Goal: Task Accomplishment & Management: Manage account settings

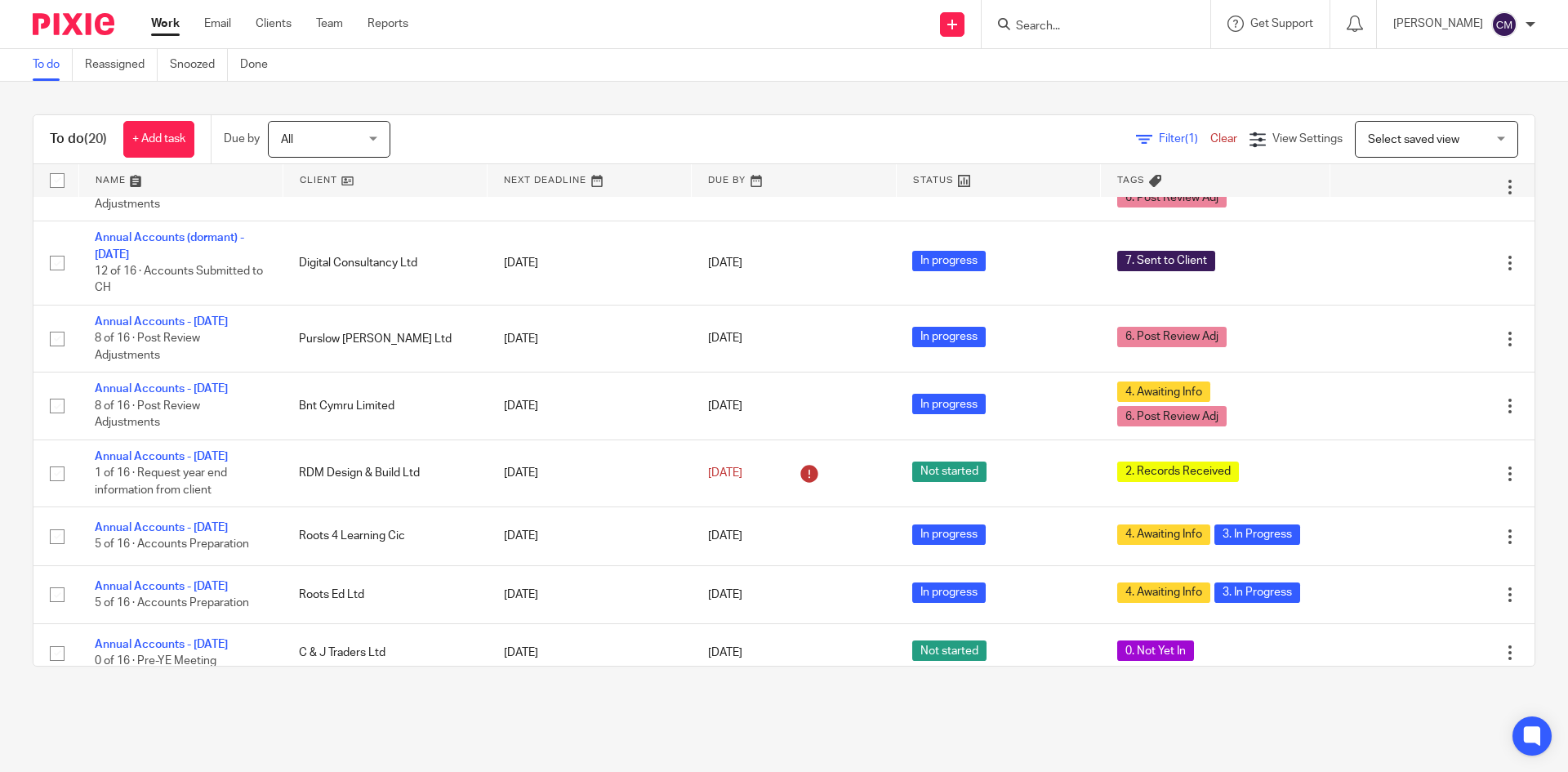
scroll to position [654, 0]
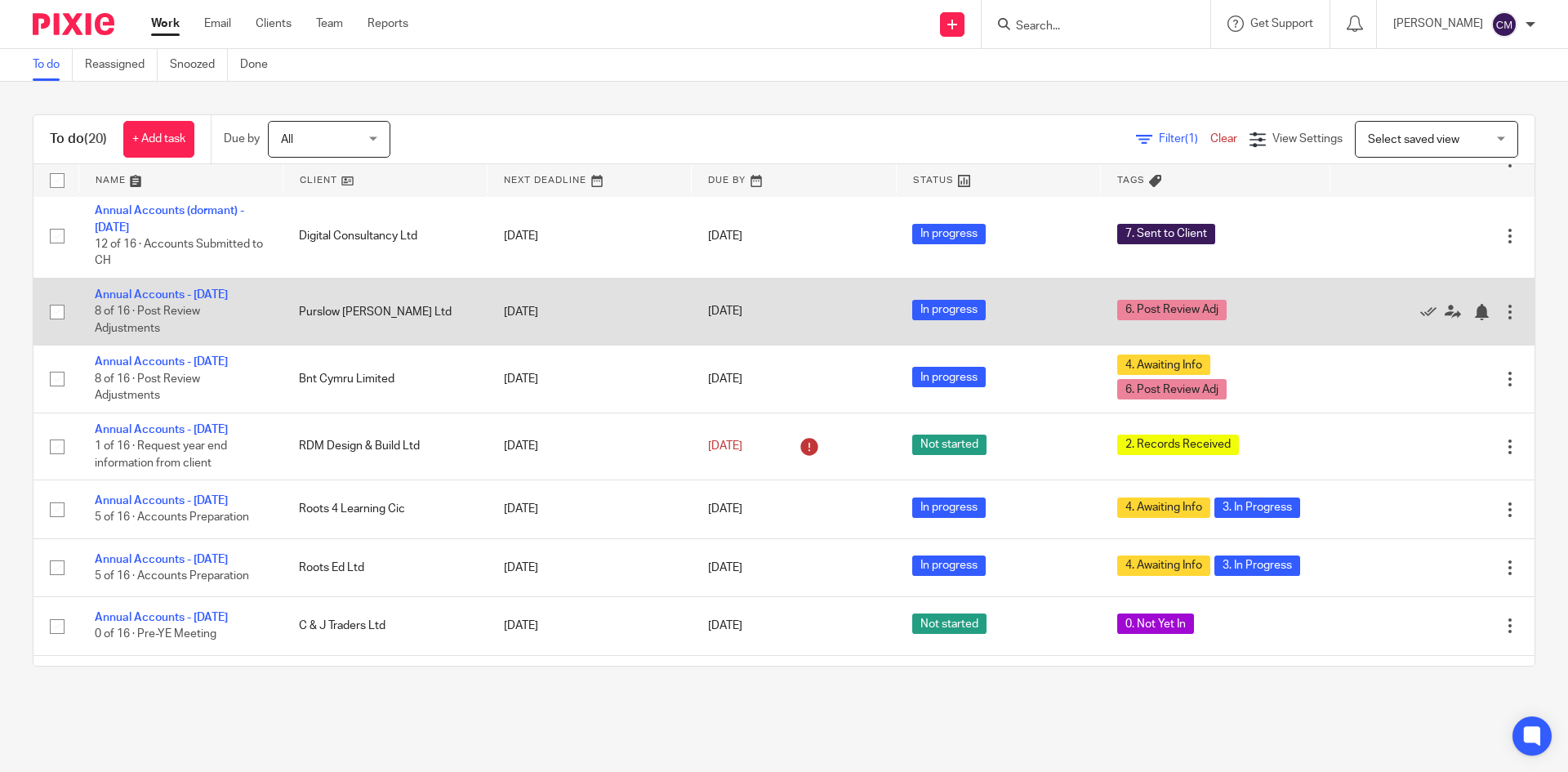
drag, startPoint x: 181, startPoint y: 310, endPoint x: 431, endPoint y: 312, distance: 250.0
click at [181, 301] on link "Annual Accounts - [DATE]" at bounding box center [162, 294] width 133 height 11
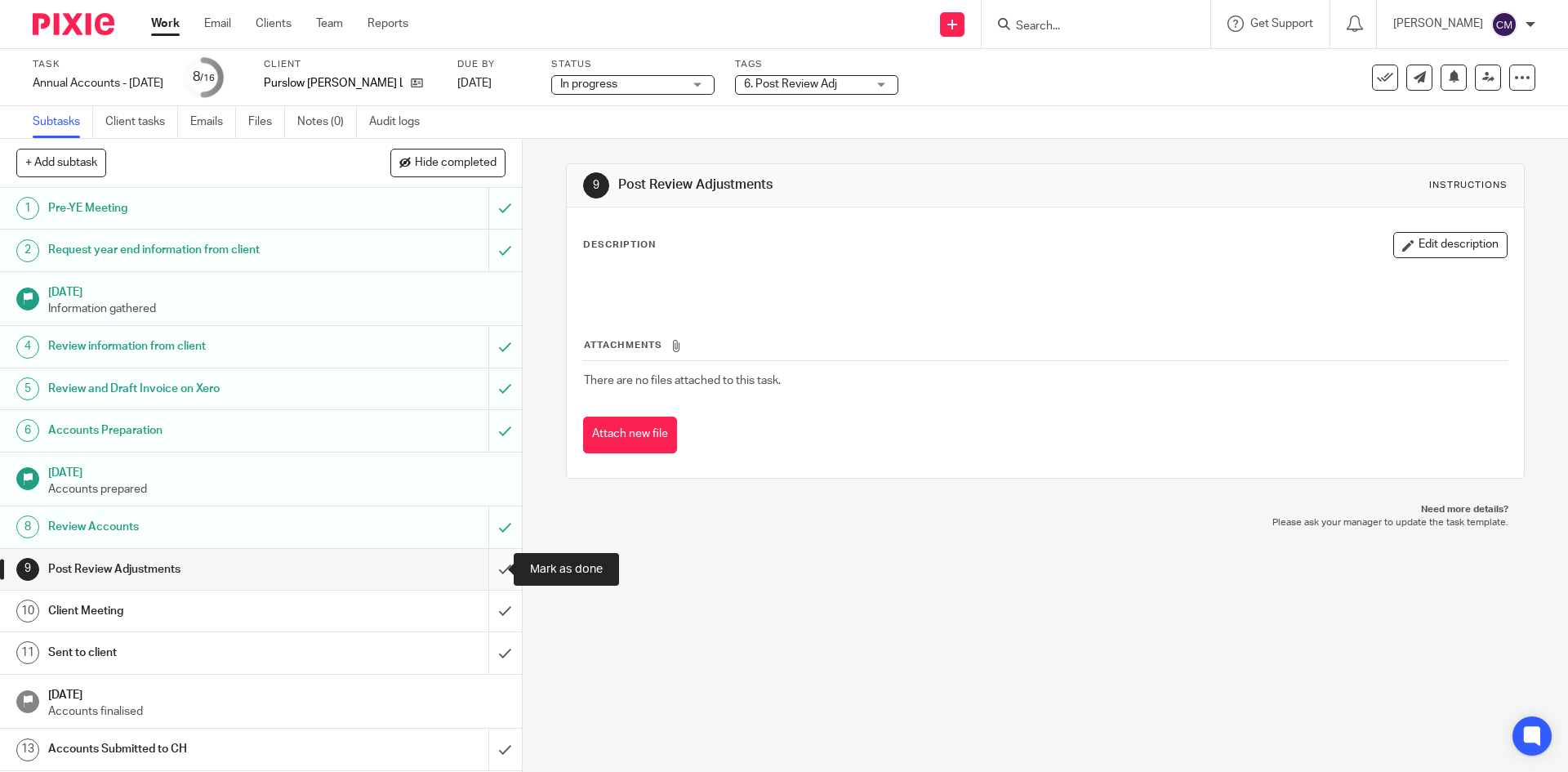
click at [488, 578] on input "submit" at bounding box center [260, 569] width 522 height 40
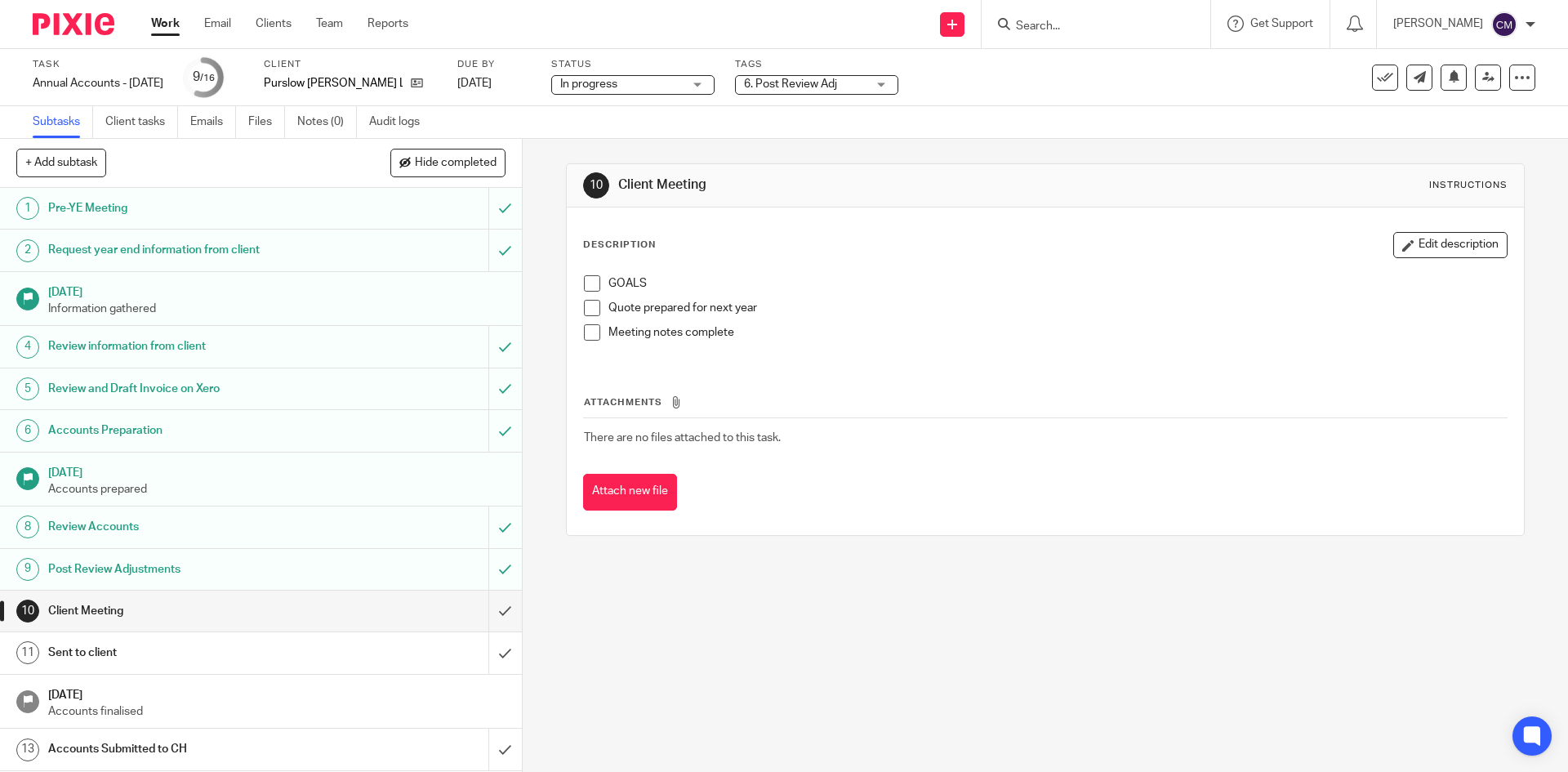
click at [793, 97] on div "Task Annual Accounts - April 2025 Save Annual Accounts - April 2025 9 /16 Clien…" at bounding box center [784, 77] width 1568 height 57
click at [798, 79] on span "6. Post Review Adj" at bounding box center [790, 84] width 93 height 11
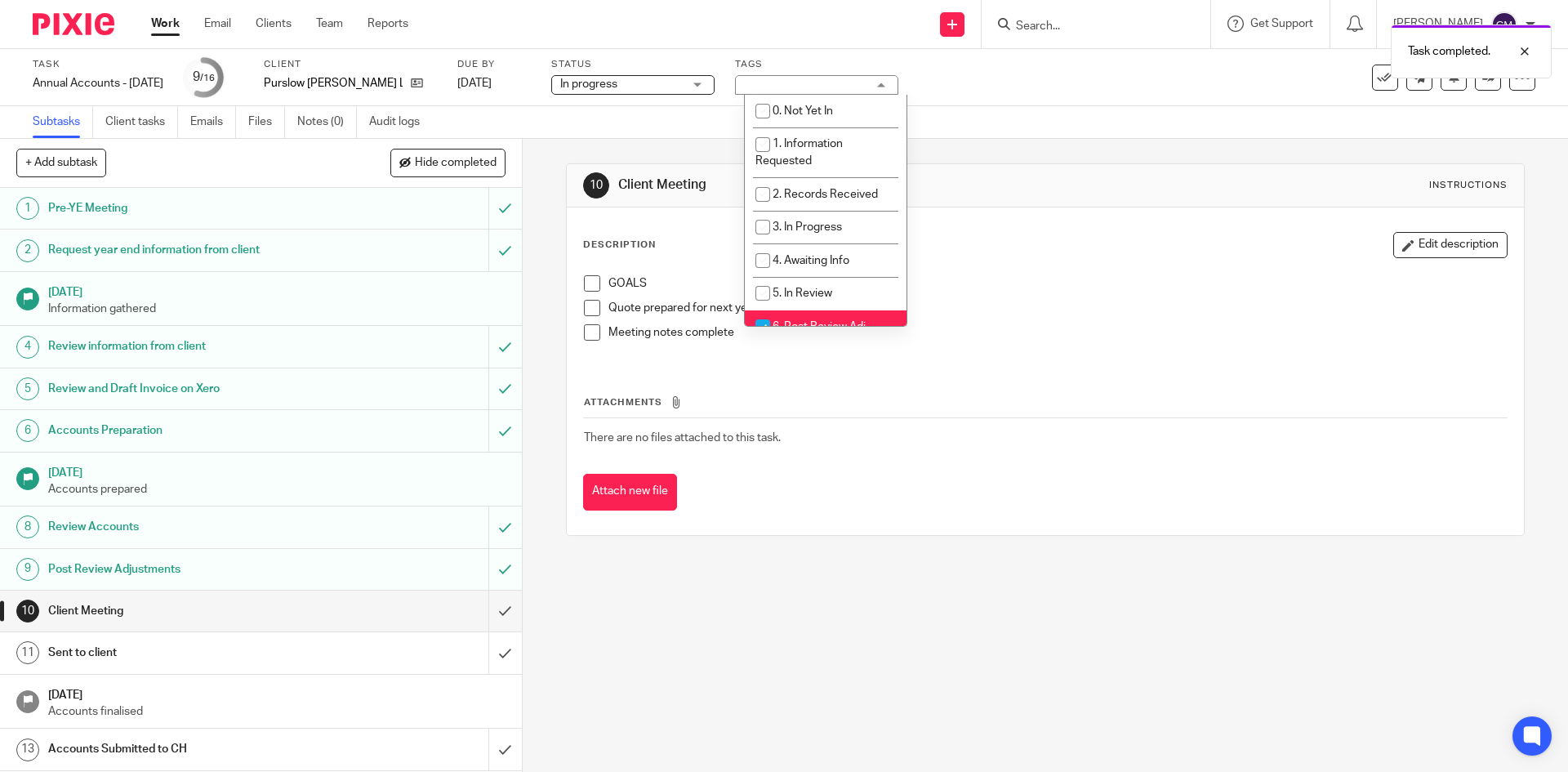
click at [802, 315] on li "6. Post Review Adj" at bounding box center [825, 327] width 162 height 34
checkbox input "false"
click at [802, 291] on span "5. In Review" at bounding box center [802, 293] width 59 height 11
checkbox input "true"
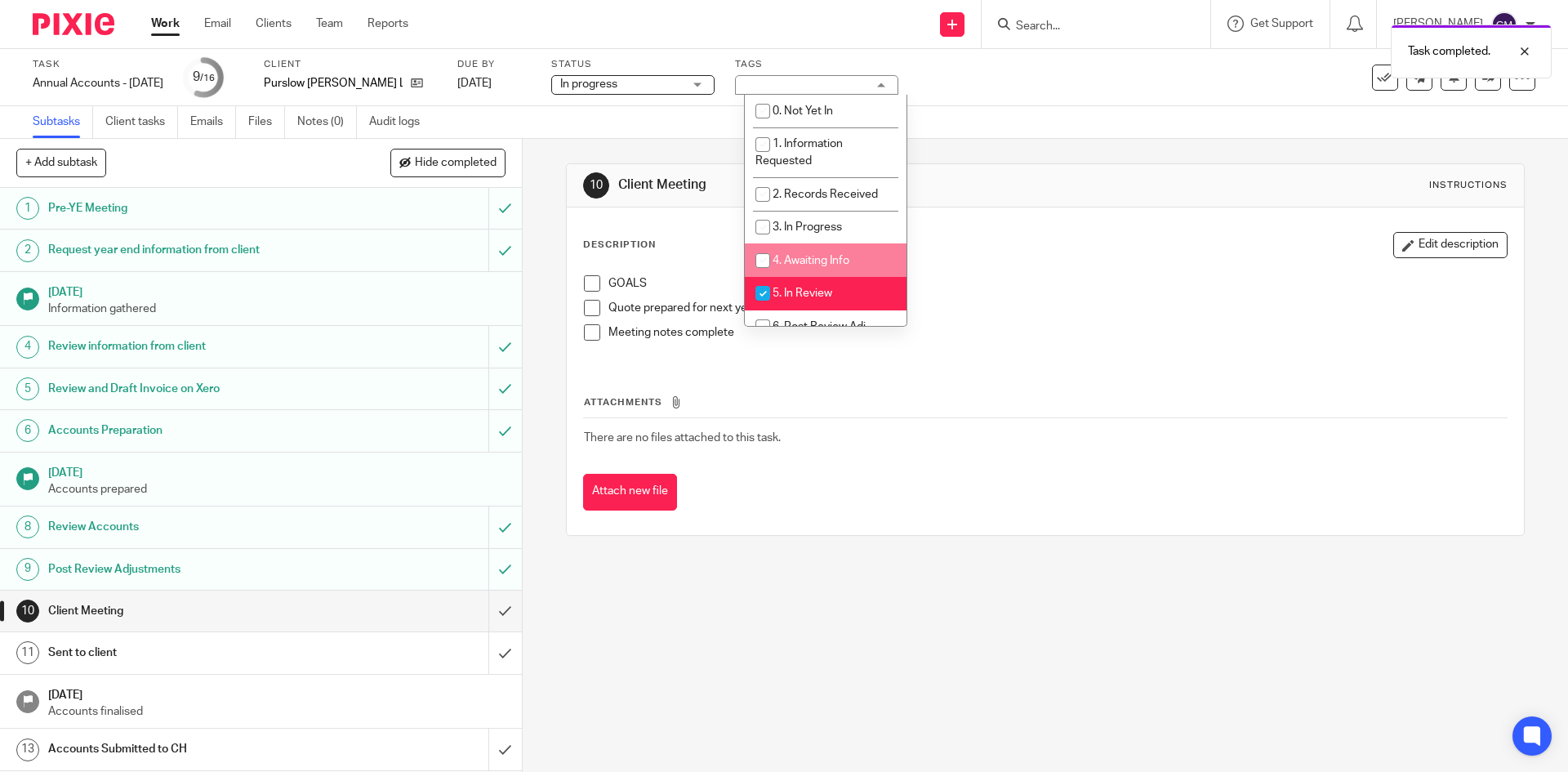
click at [1078, 245] on div "Description Edit description" at bounding box center [1044, 245] width 923 height 26
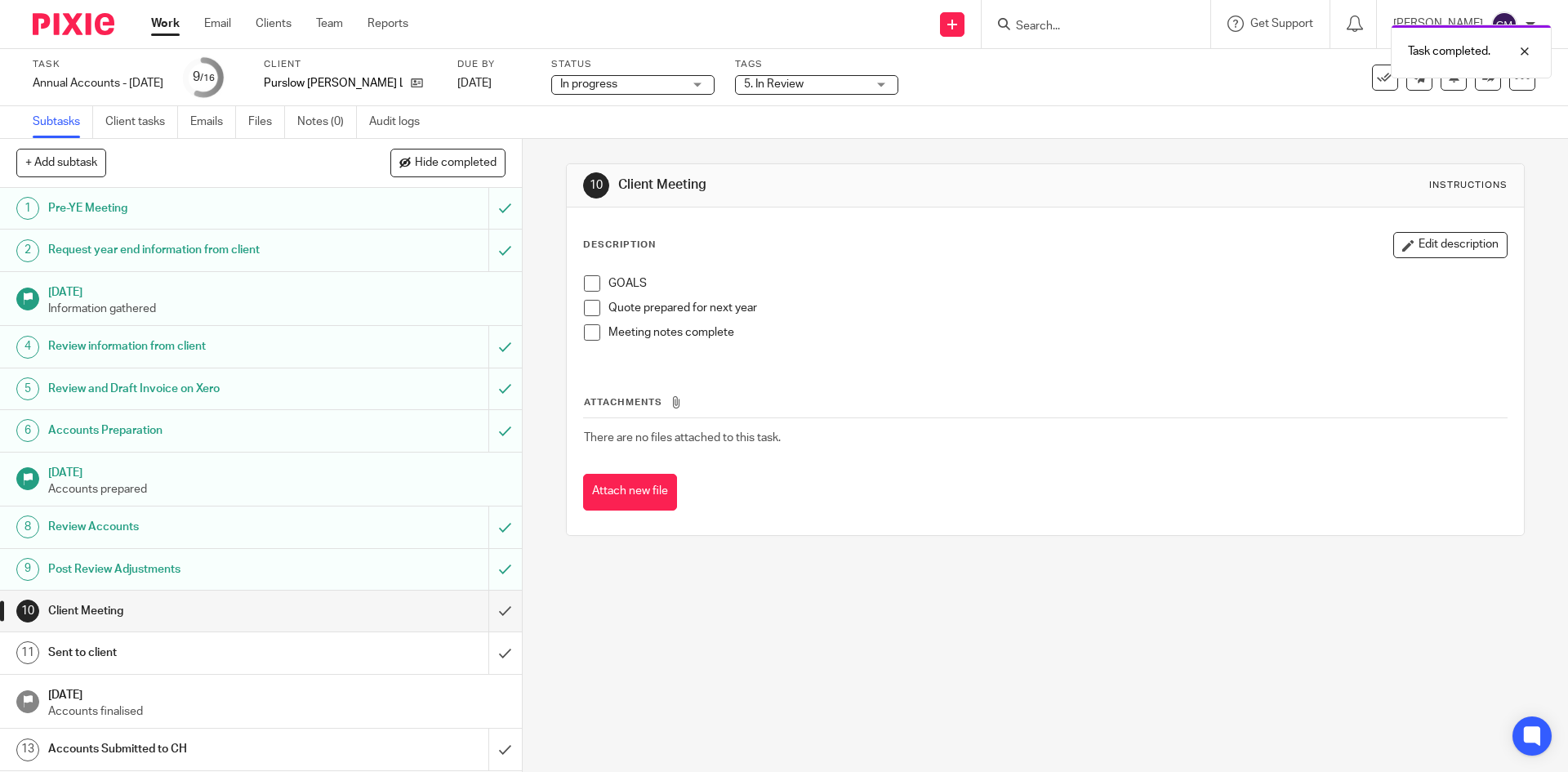
click at [816, 76] on div "Task completed." at bounding box center [1168, 47] width 767 height 62
click at [813, 84] on span "5. In Review" at bounding box center [805, 85] width 122 height 17
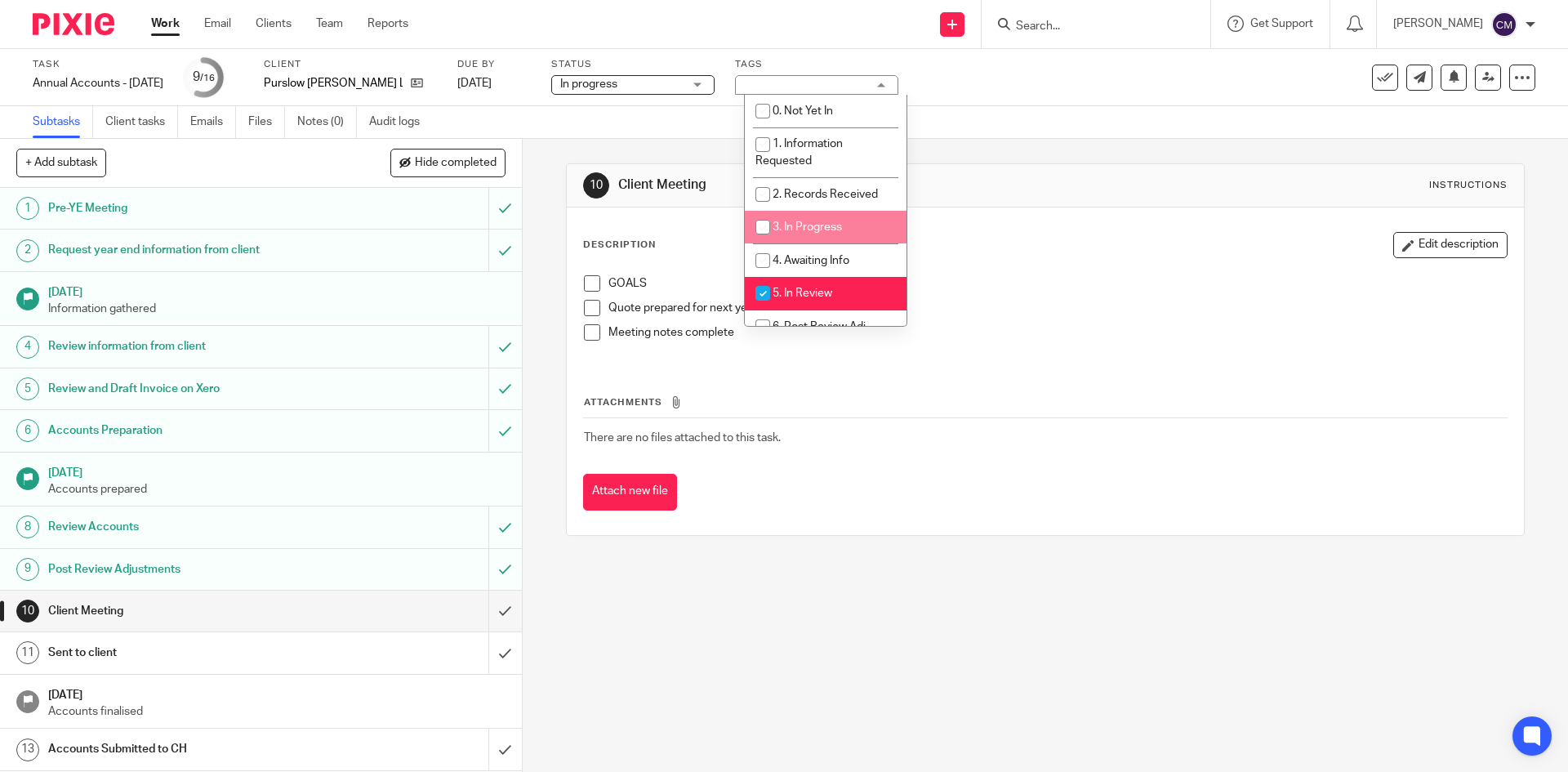
scroll to position [82, 0]
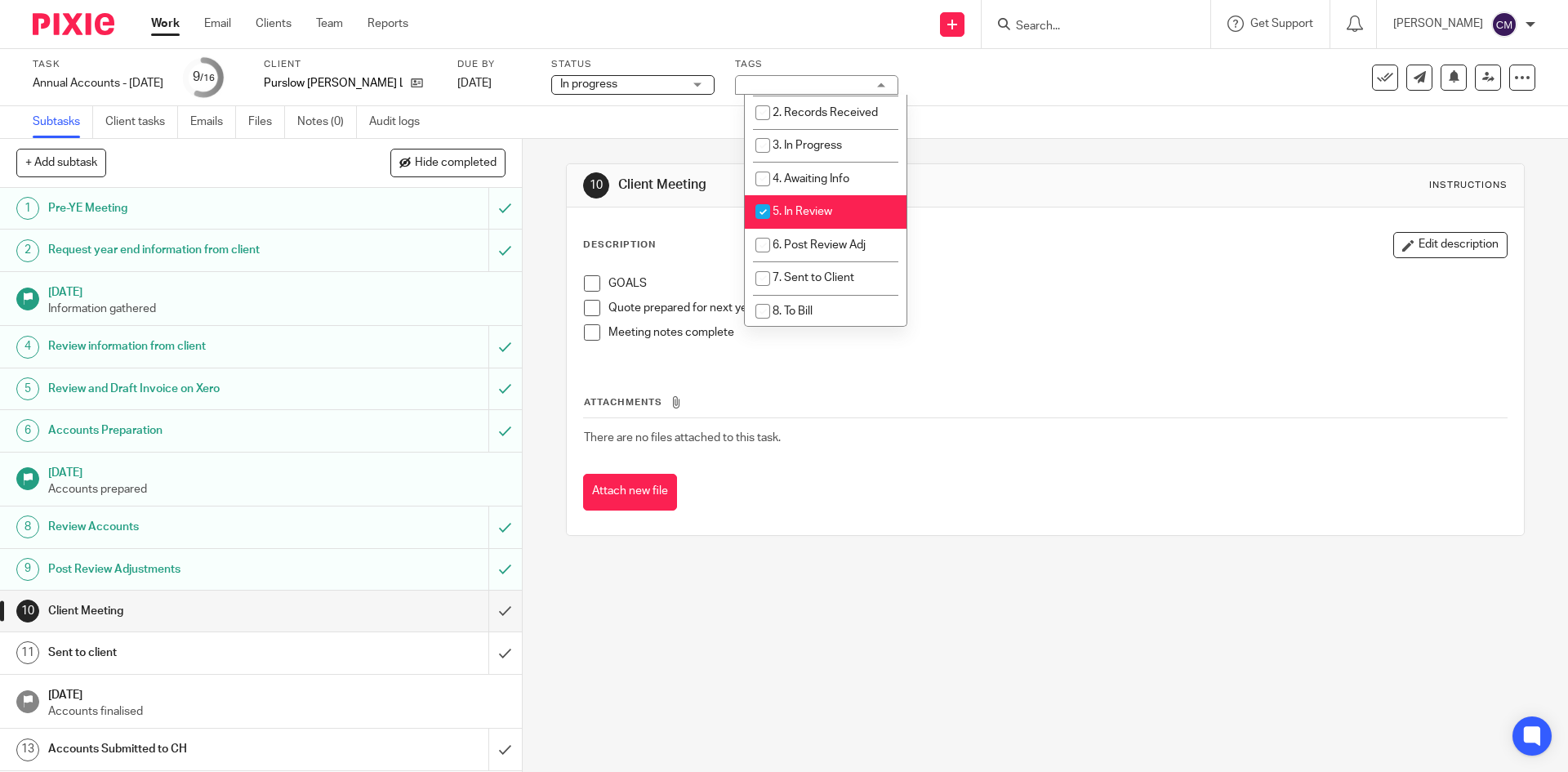
click at [1143, 127] on div "Subtasks Client tasks Emails Files Notes (0) Audit logs" at bounding box center [784, 122] width 1568 height 33
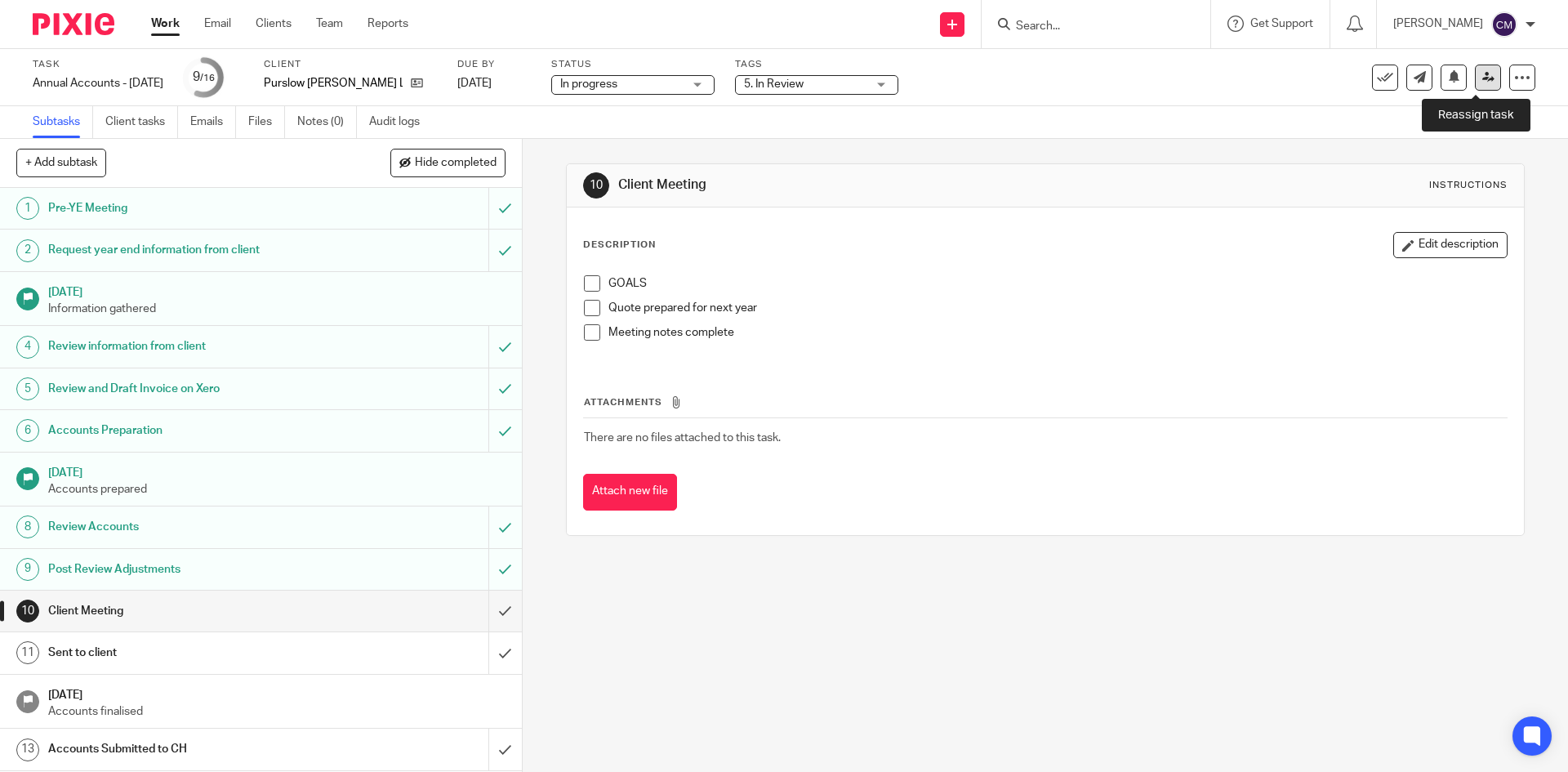
click at [1482, 78] on icon at bounding box center [1487, 77] width 12 height 12
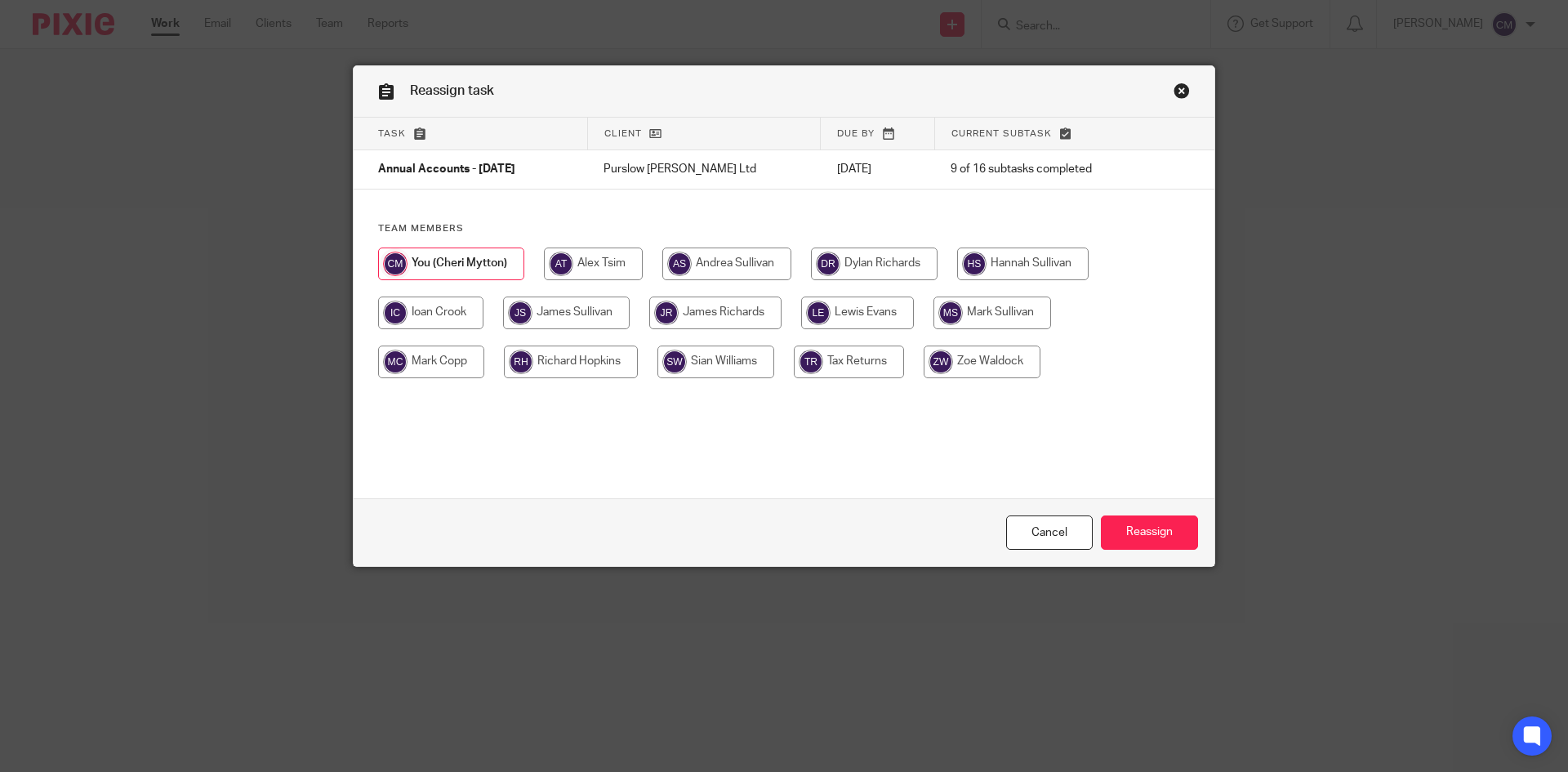
click at [952, 350] on input "radio" at bounding box center [981, 361] width 117 height 33
radio input "true"
click at [1122, 526] on input "Reassign" at bounding box center [1149, 532] width 97 height 35
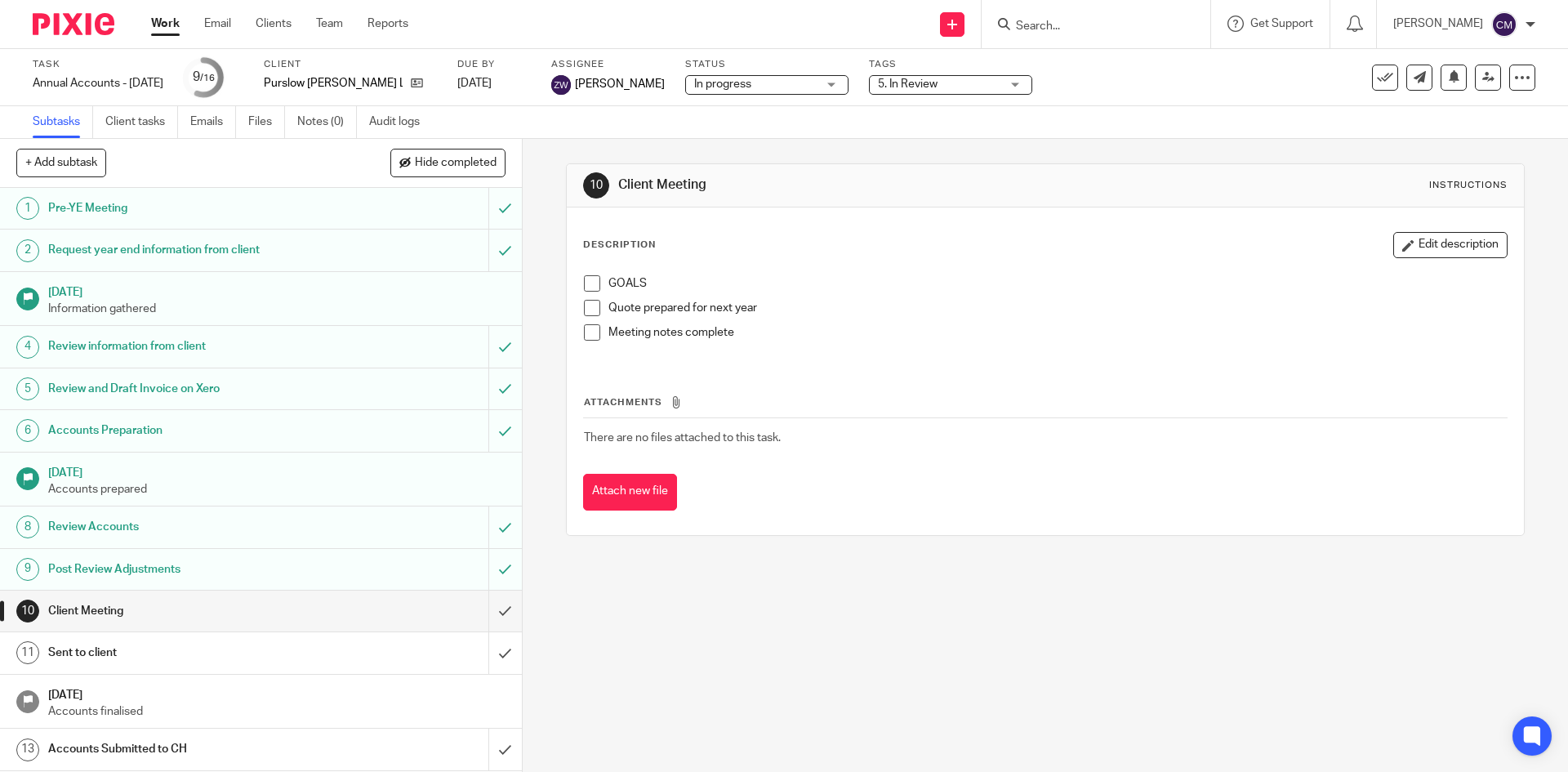
click at [158, 22] on link "Work" at bounding box center [165, 24] width 28 height 16
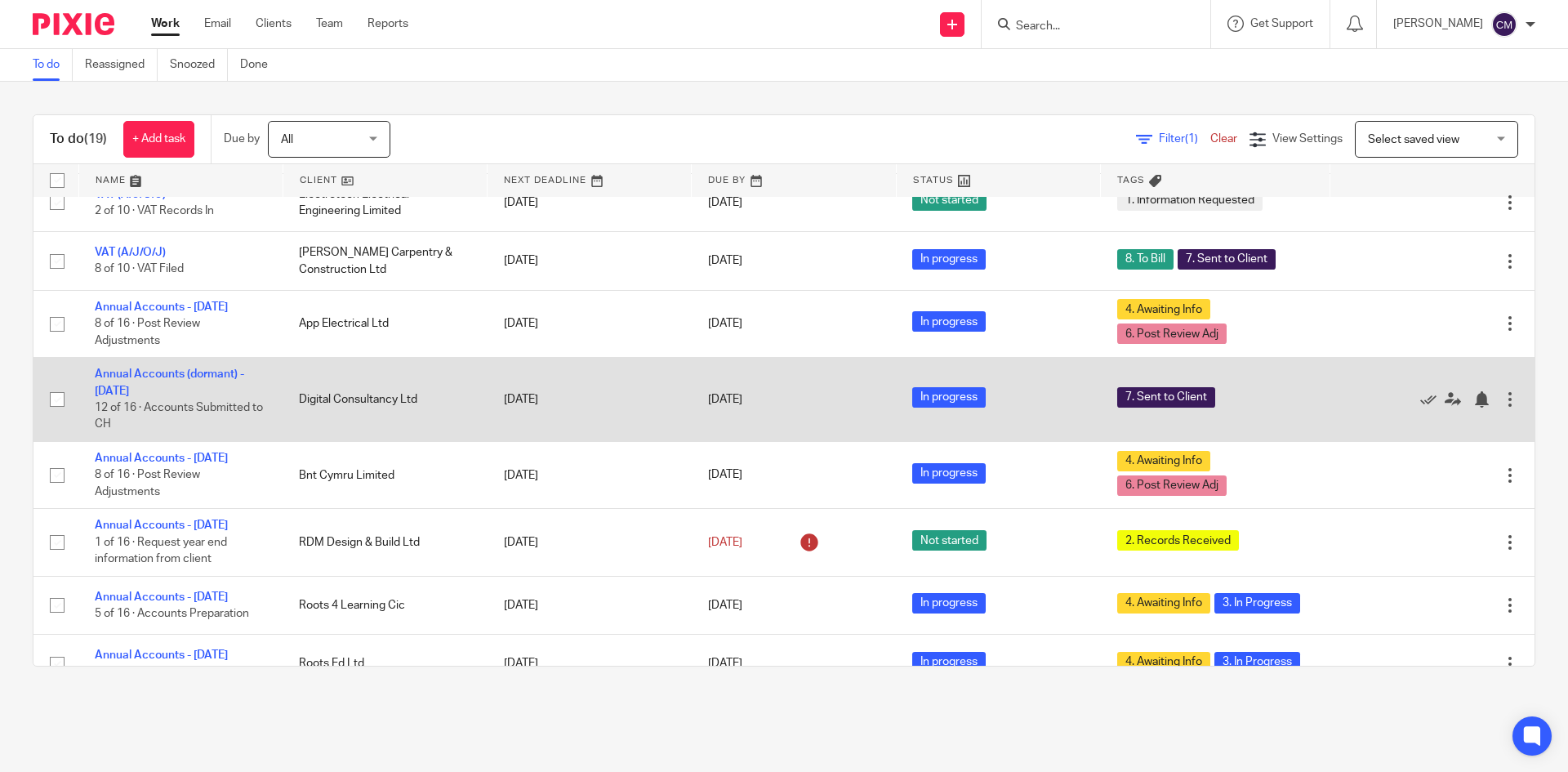
scroll to position [572, 0]
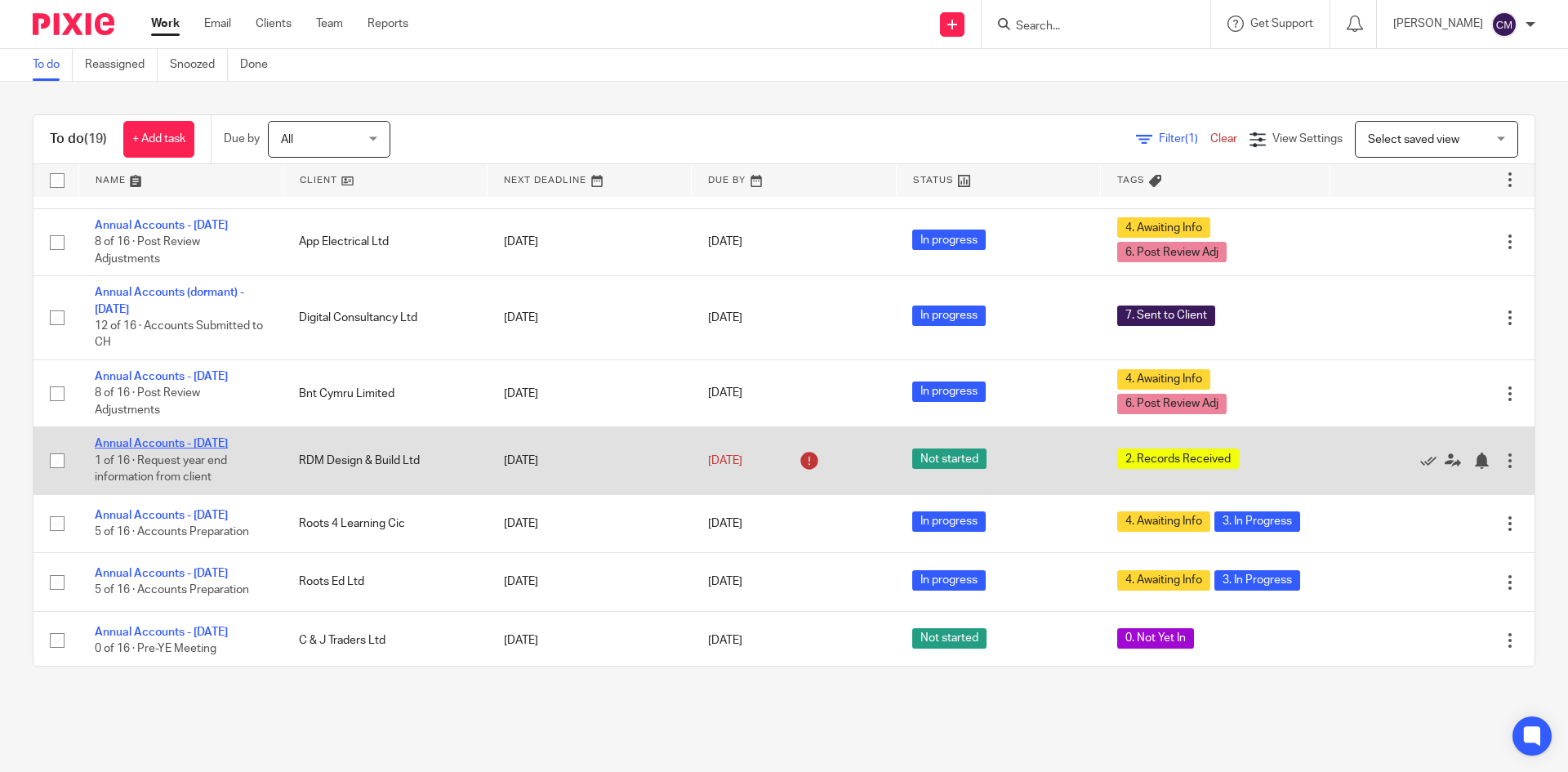
click at [212, 449] on link "Annual Accounts - May 2025" at bounding box center [162, 444] width 133 height 11
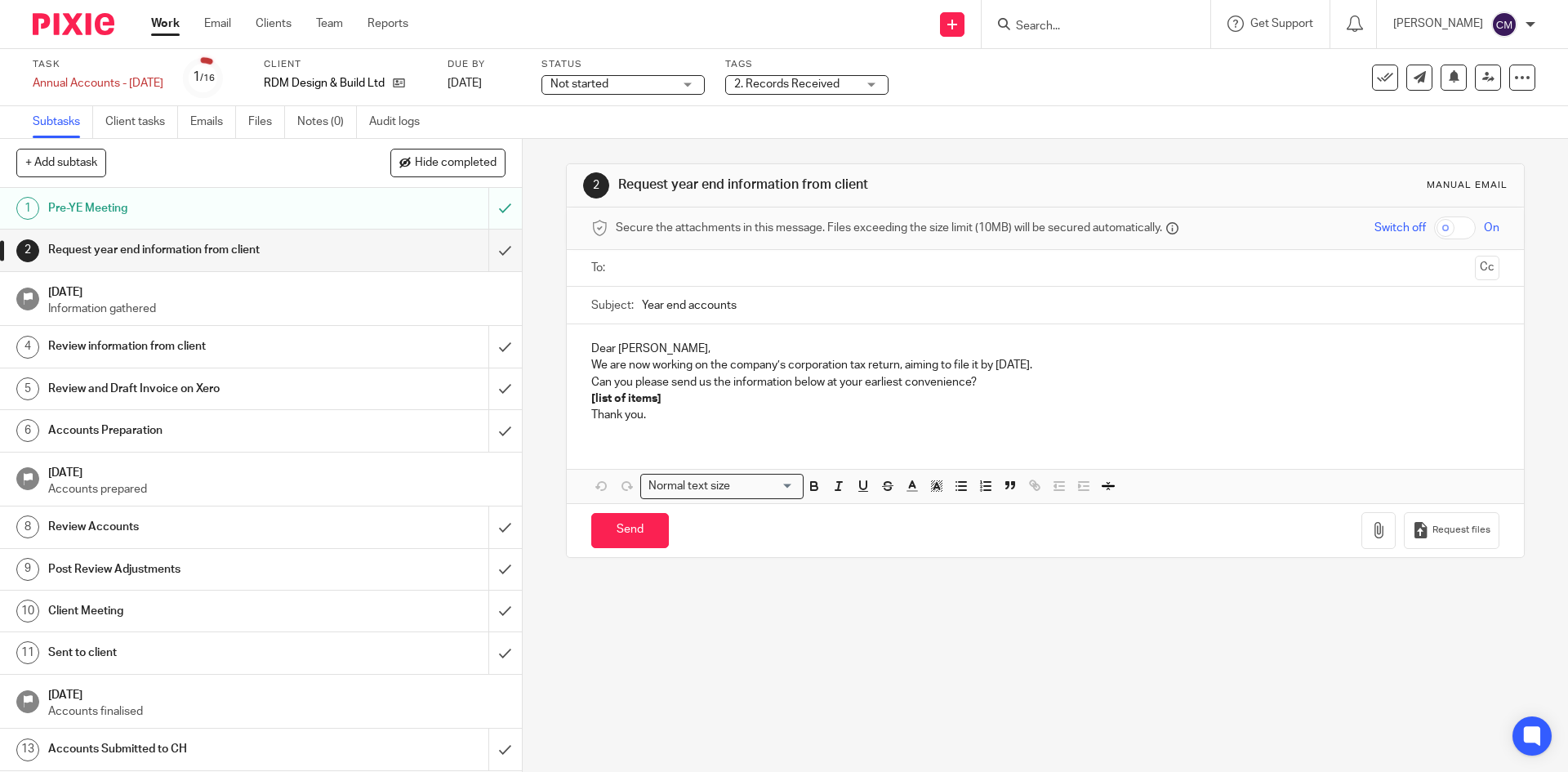
click at [666, 82] on span "Not started" at bounding box center [611, 85] width 122 height 17
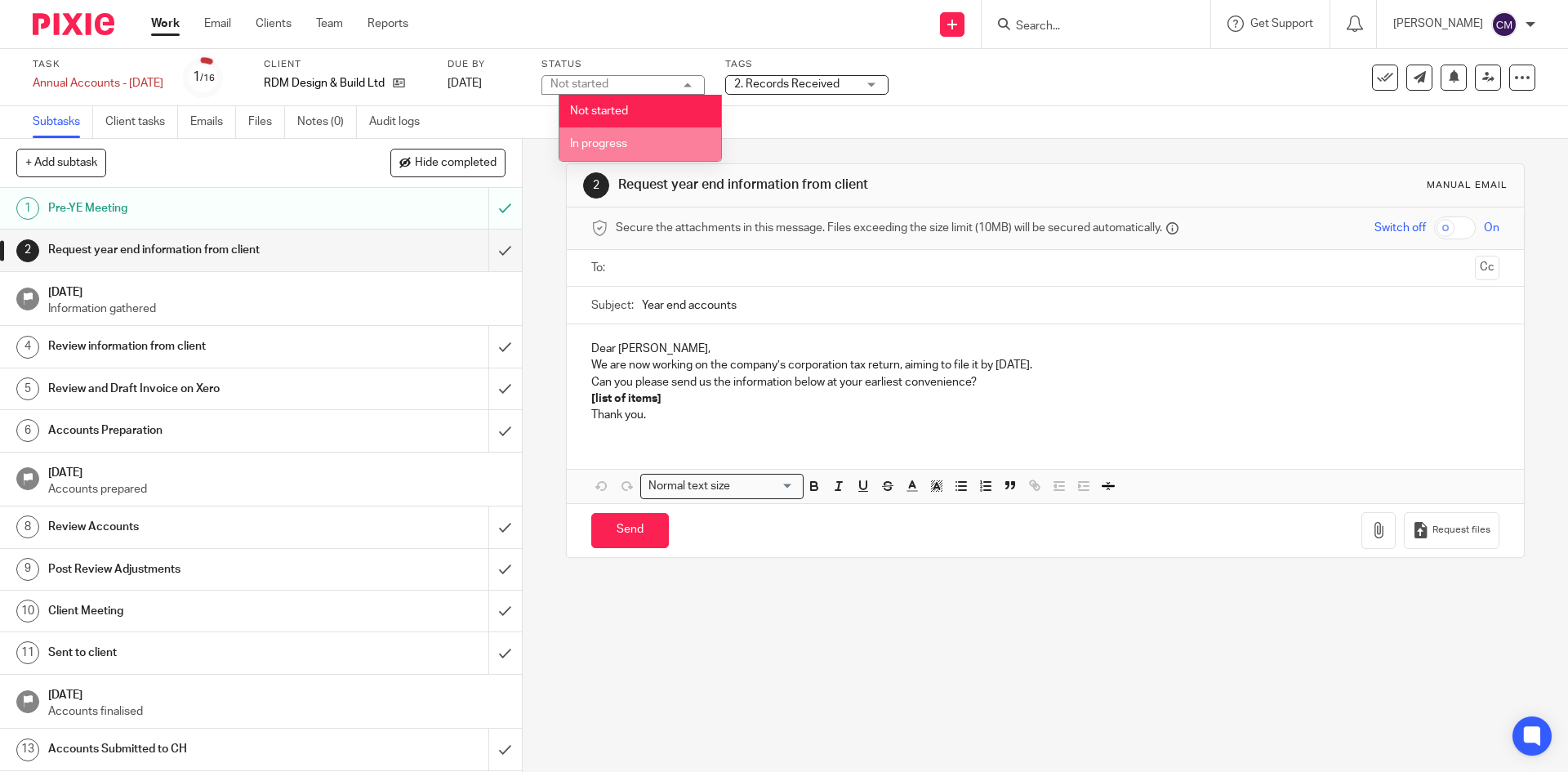
click at [618, 158] on li "In progress" at bounding box center [640, 144] width 162 height 34
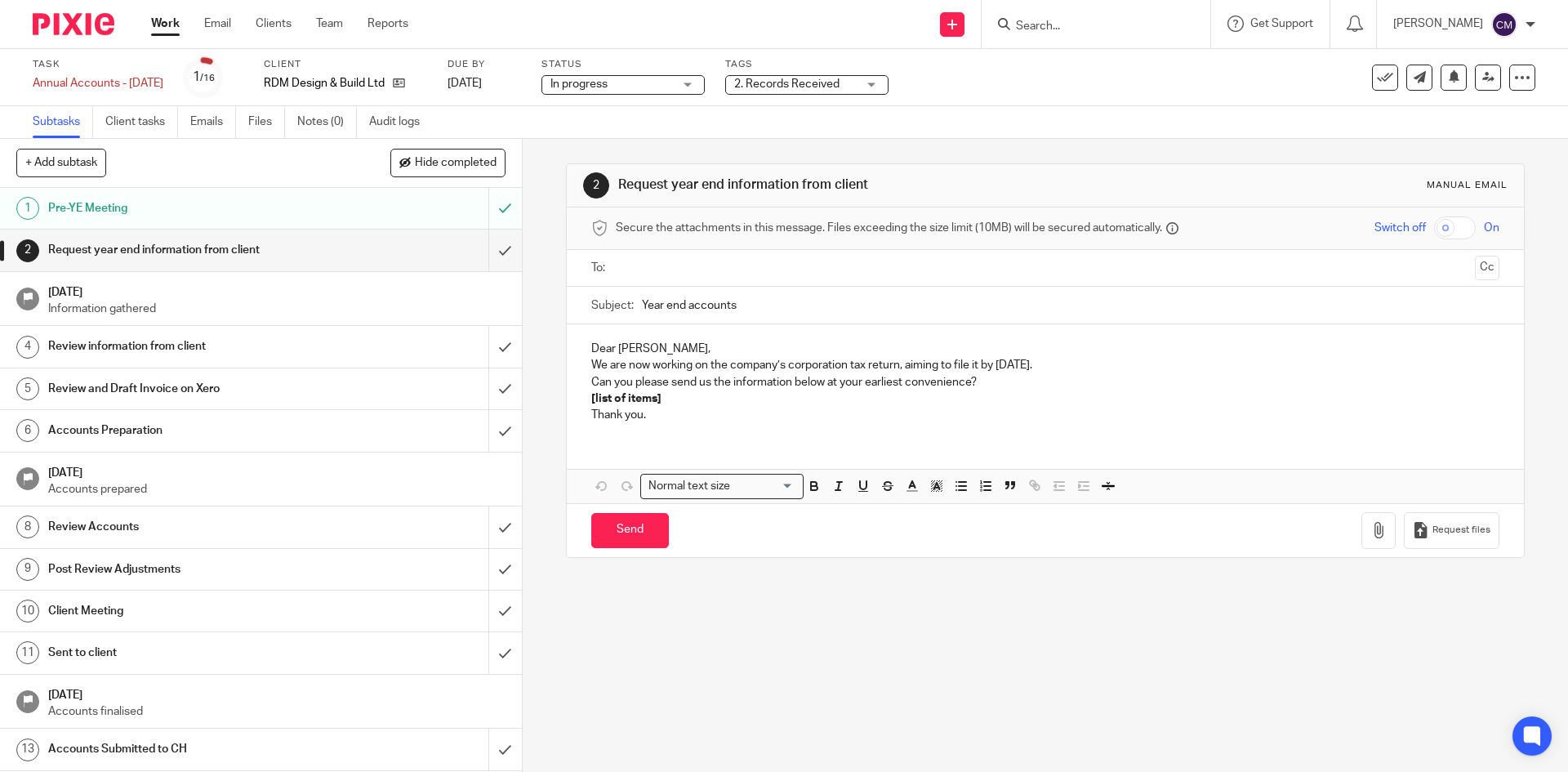
click at [830, 81] on span "2. Records Received" at bounding box center [787, 84] width 105 height 11
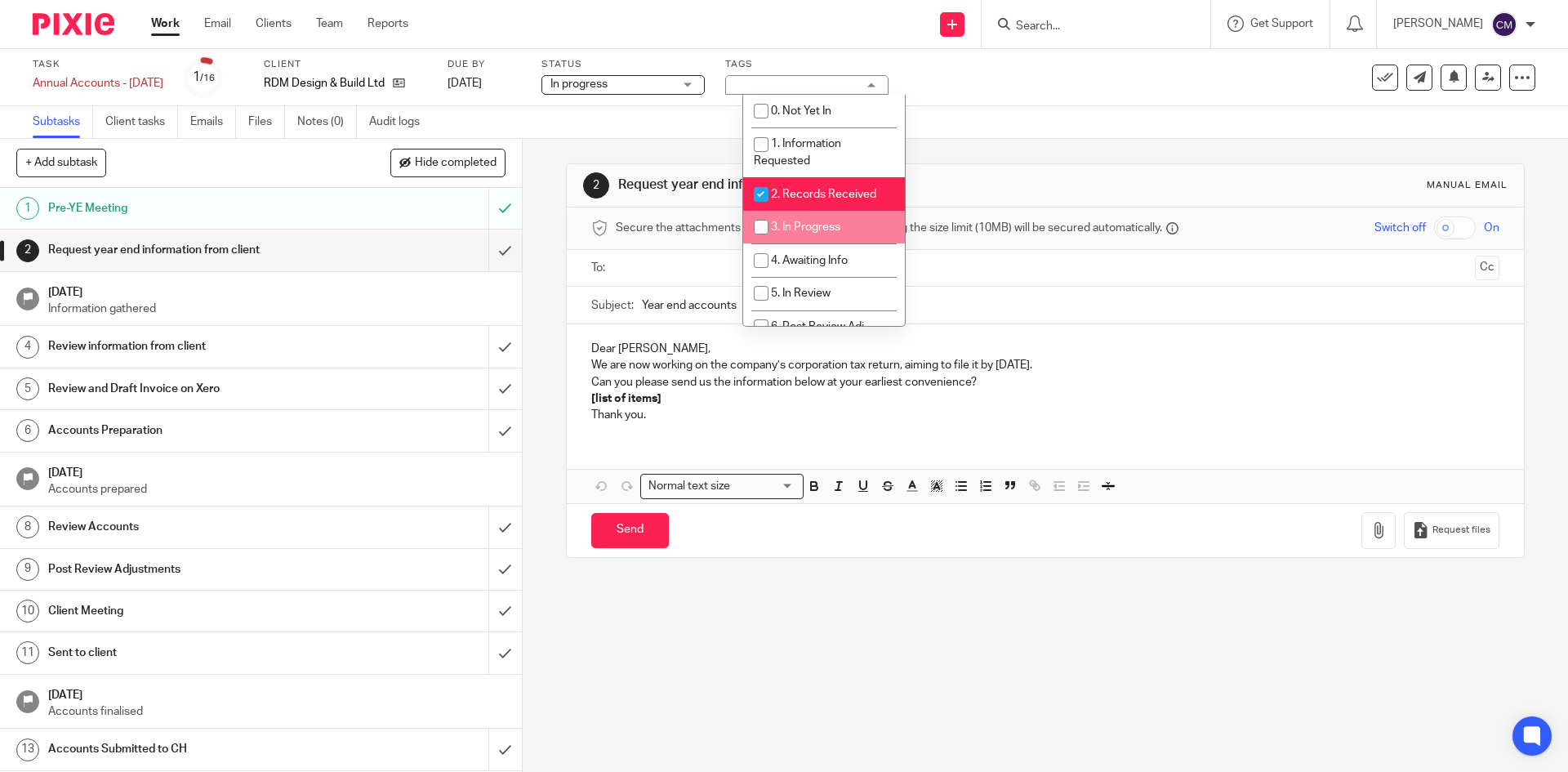
click at [790, 233] on li "3. In Progress" at bounding box center [823, 228] width 162 height 34
checkbox input "true"
click at [814, 196] on span "2. Records Received" at bounding box center [823, 195] width 105 height 11
checkbox input "false"
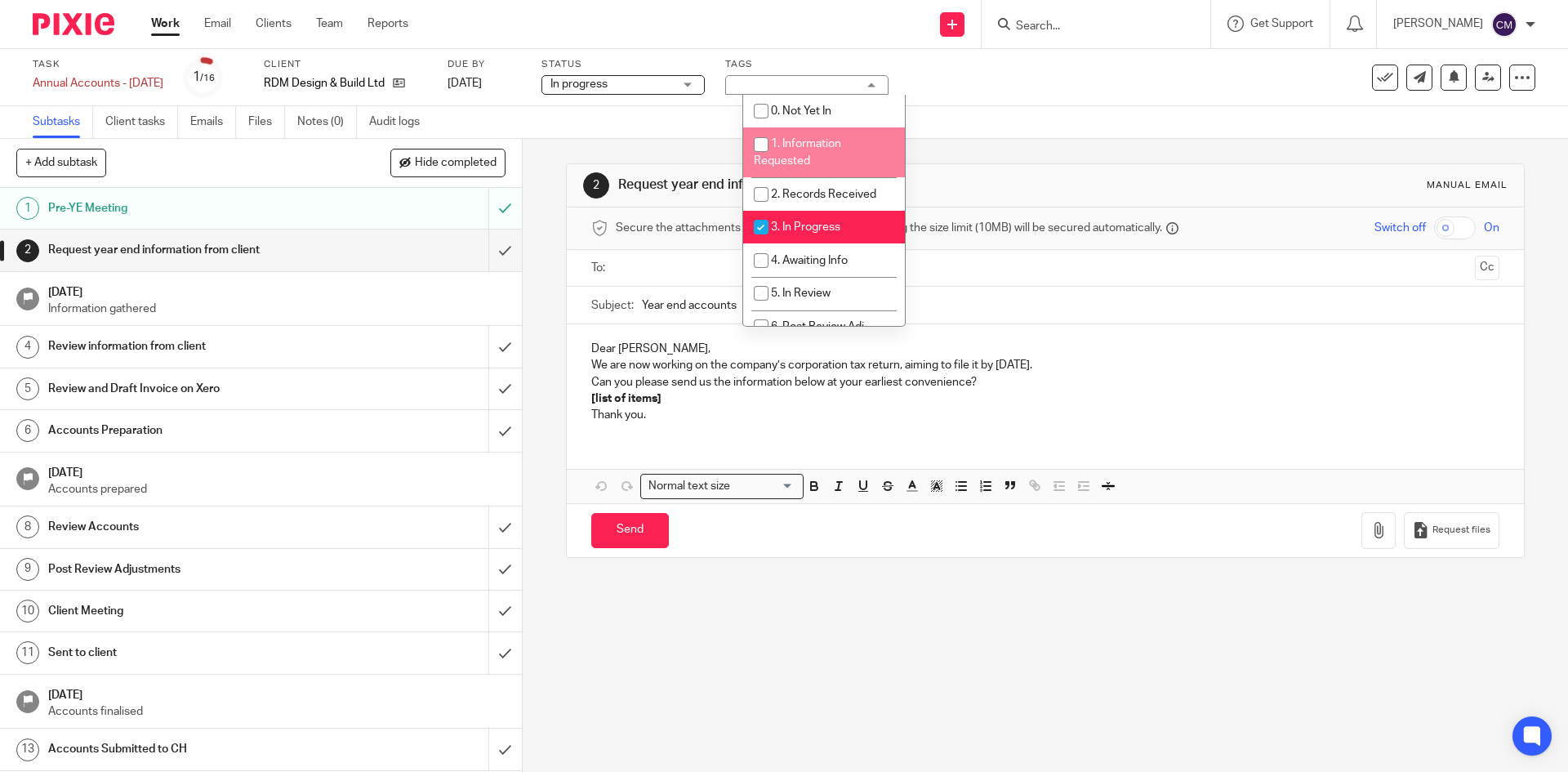
click at [700, 127] on div "Subtasks Client tasks Emails Files Notes (0) Audit logs" at bounding box center [784, 122] width 1568 height 33
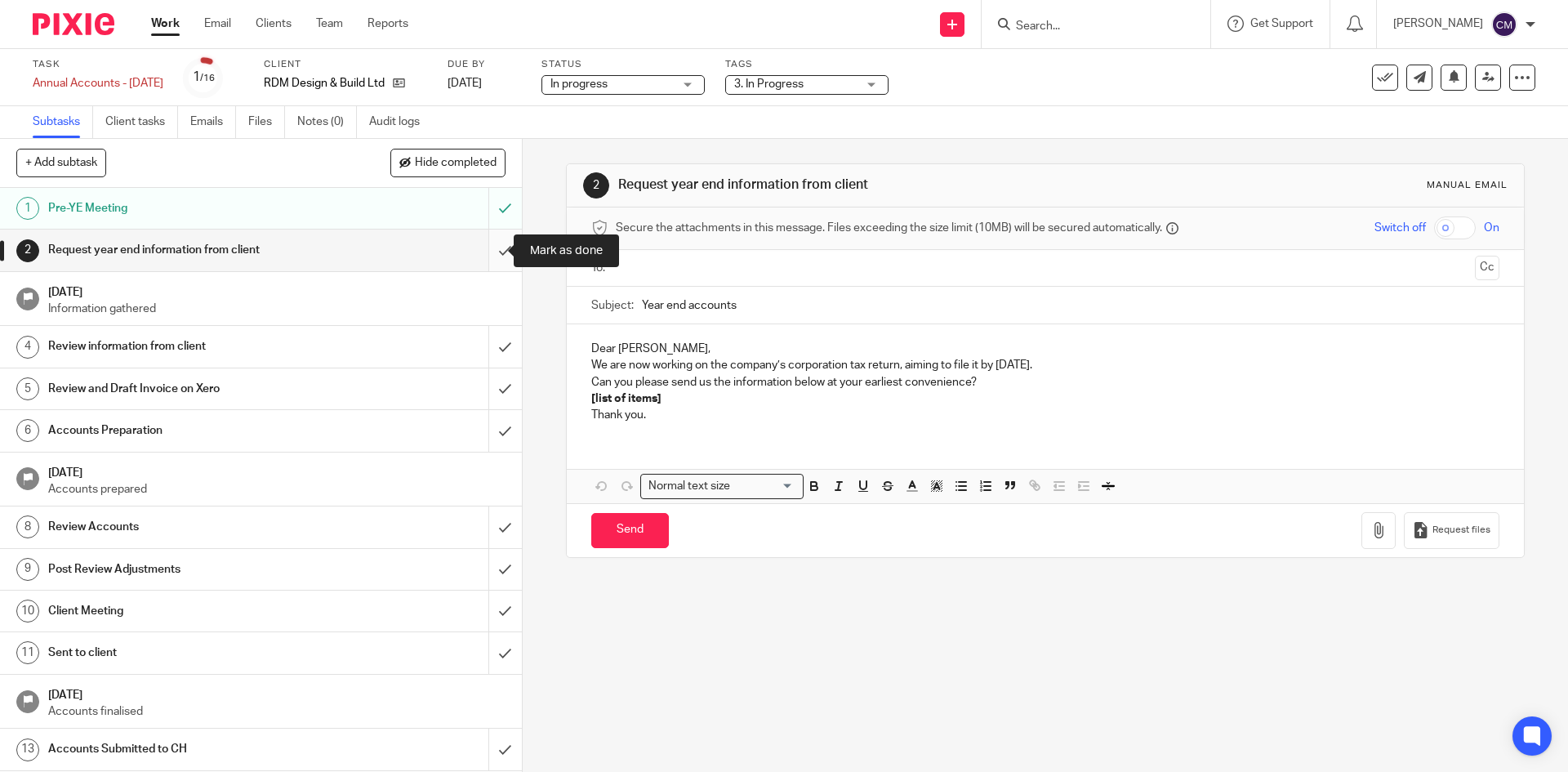
click at [493, 260] on input "submit" at bounding box center [260, 249] width 522 height 40
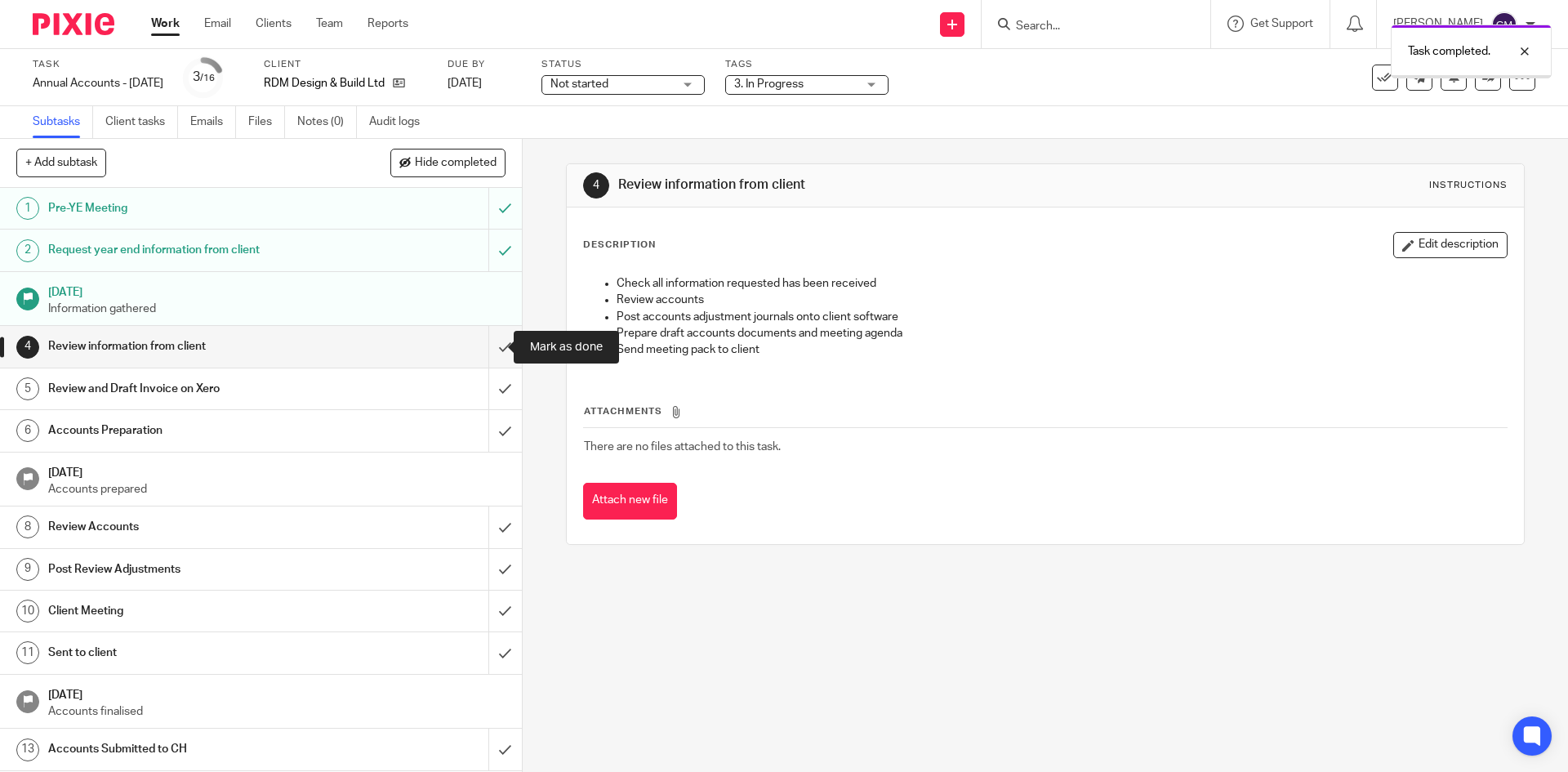
click at [490, 348] on input "submit" at bounding box center [260, 346] width 522 height 40
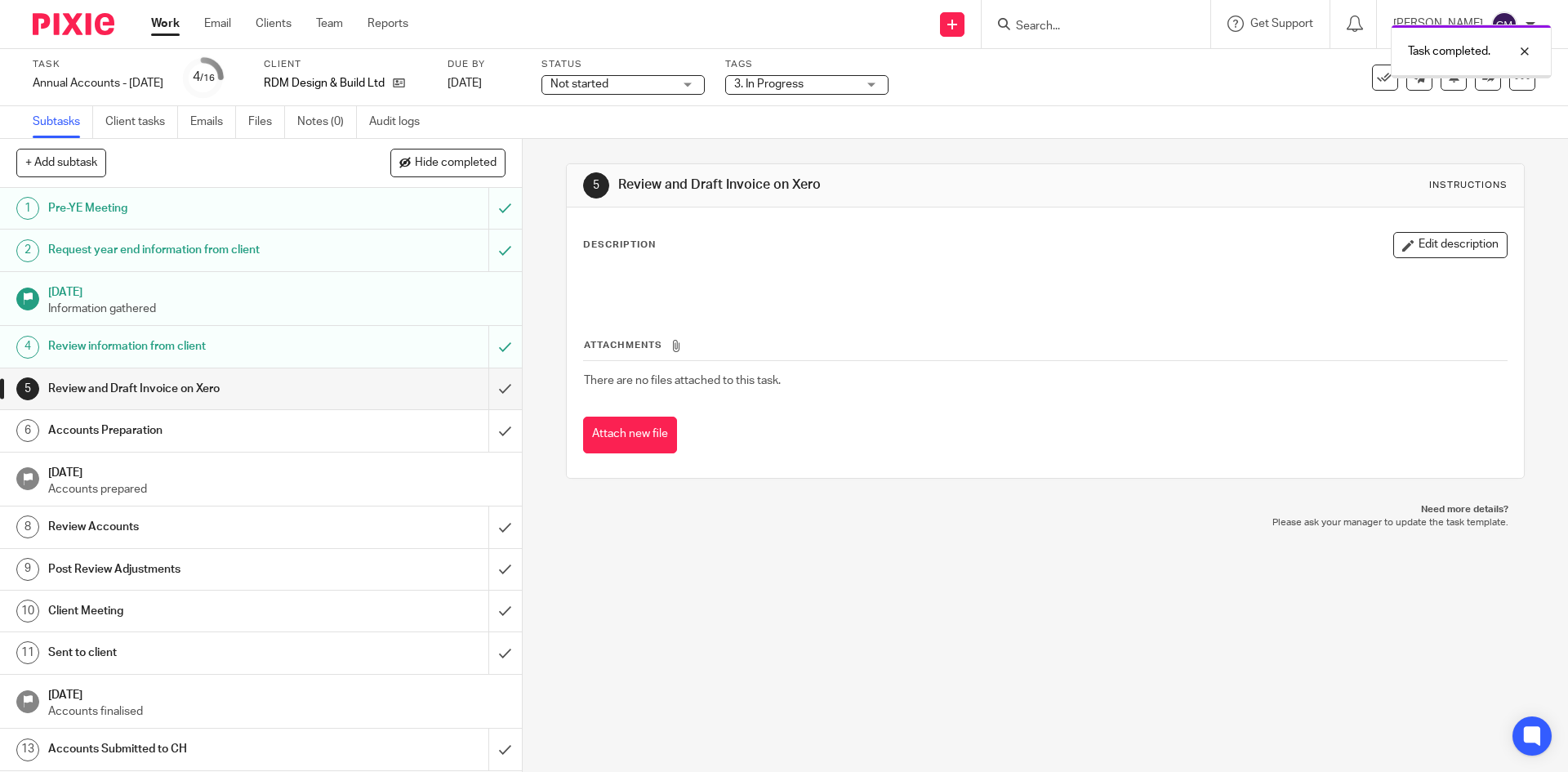
click at [495, 398] on input "submit" at bounding box center [260, 388] width 522 height 40
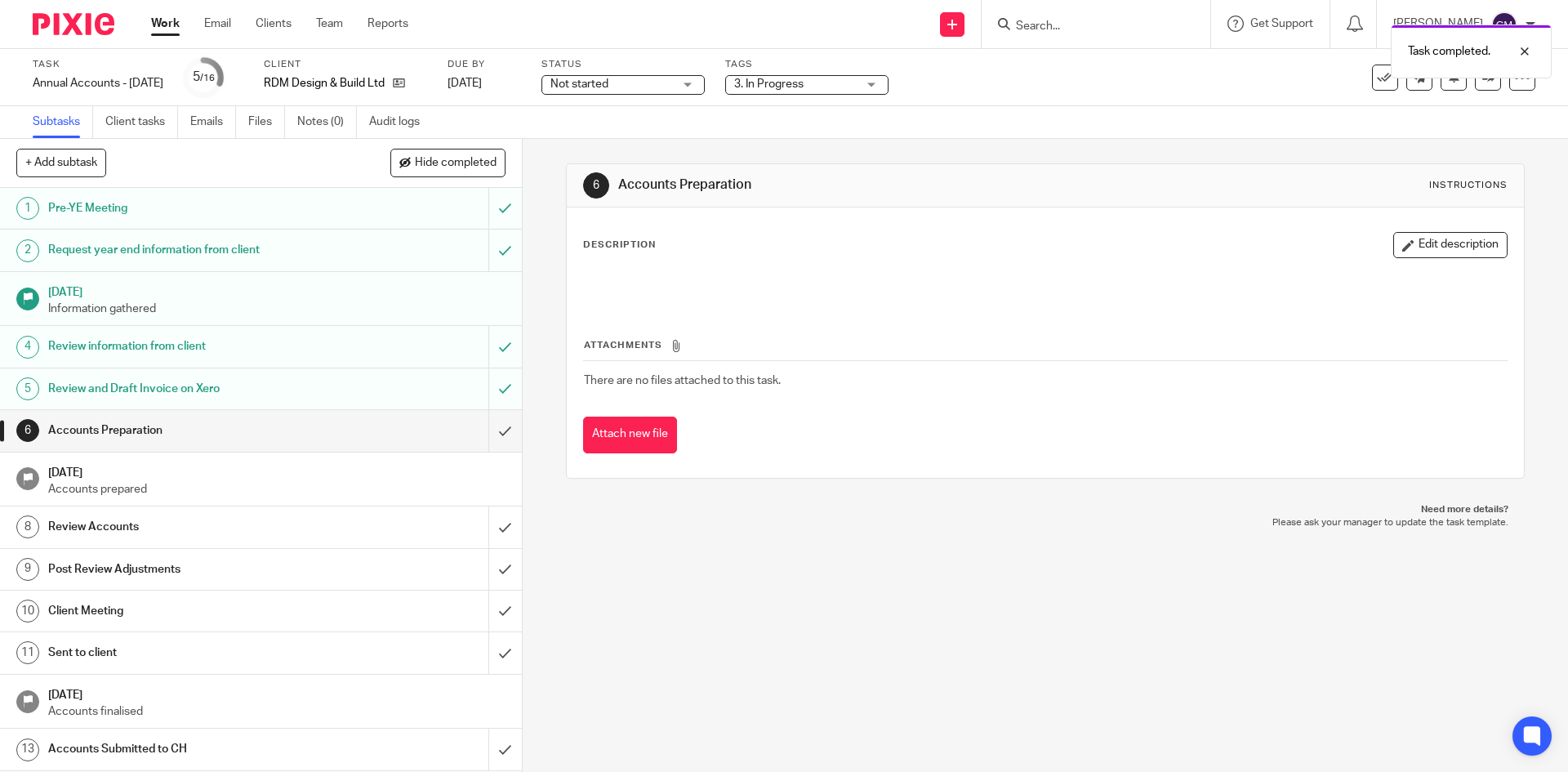
click at [174, 20] on link "Work" at bounding box center [165, 24] width 28 height 16
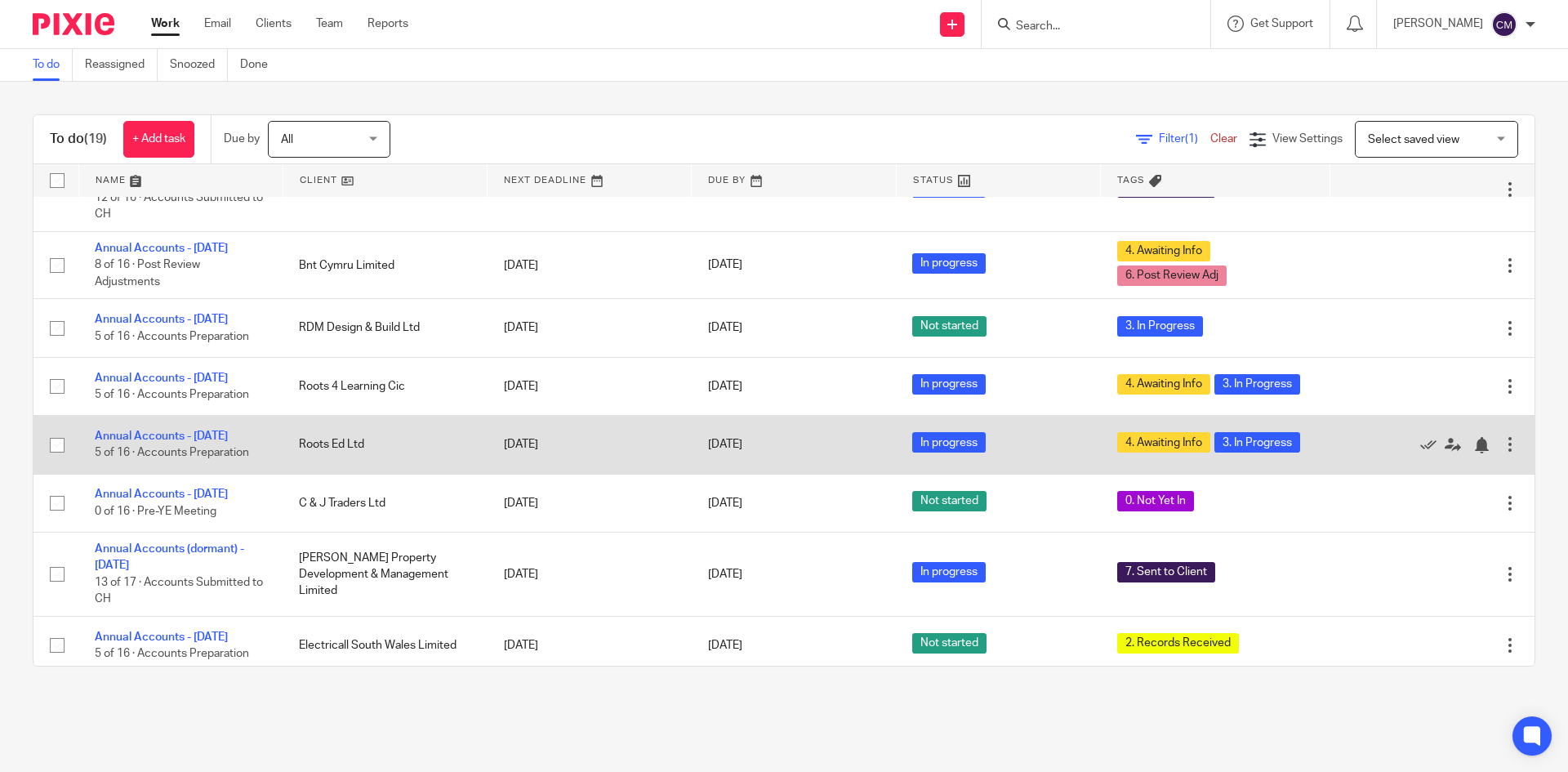
scroll to position [725, 0]
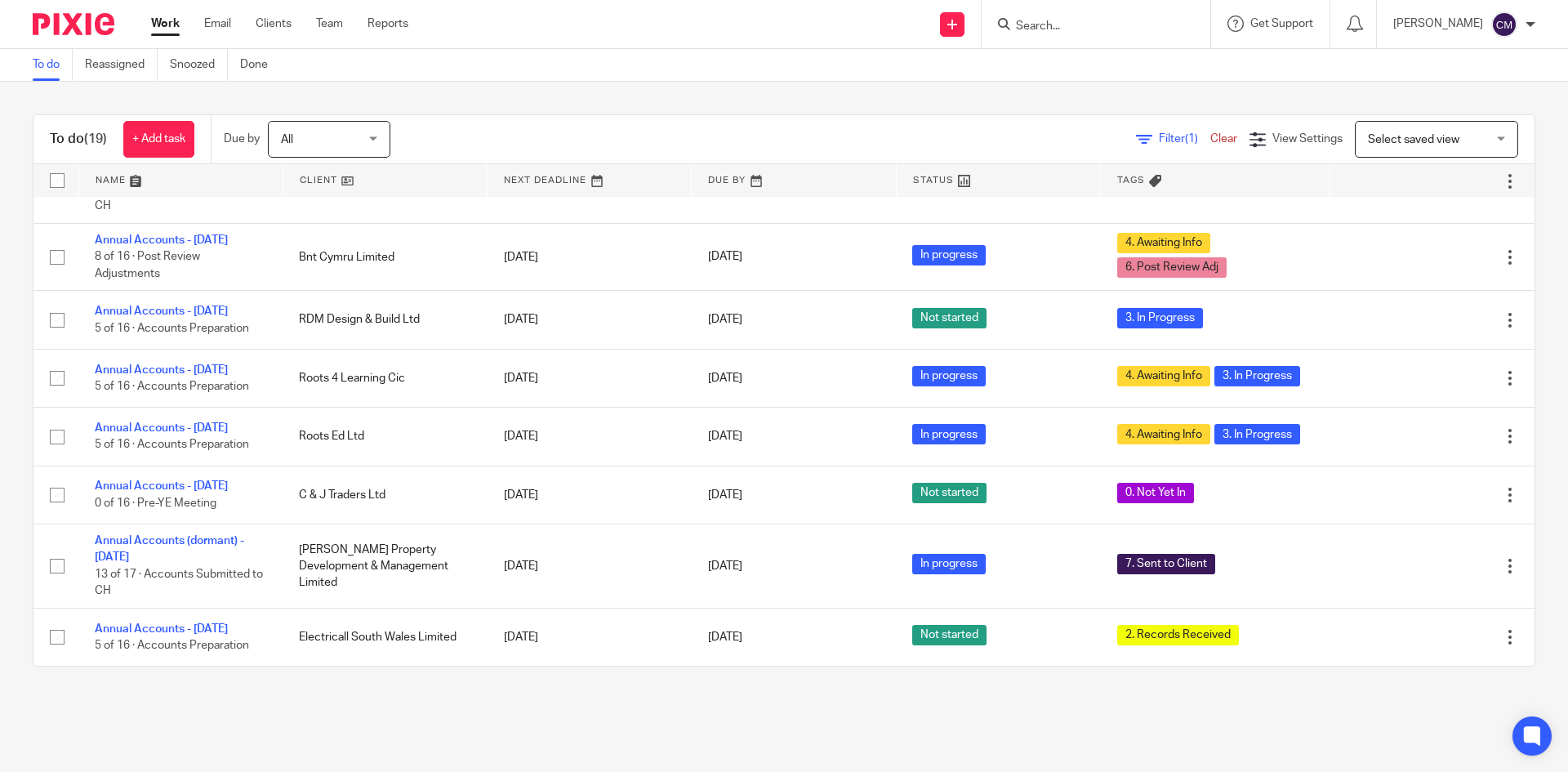
click at [1310, 743] on main "To do Reassigned Snoozed Done To do (19) + Add task Due by All All [DATE] [DATE…" at bounding box center [784, 386] width 1568 height 772
